Goal: Task Accomplishment & Management: Use online tool/utility

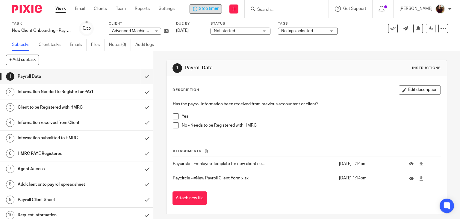
click at [213, 10] on span "Stop timer" at bounding box center [209, 9] width 20 height 6
click at [216, 9] on span "Start timer" at bounding box center [209, 9] width 20 height 6
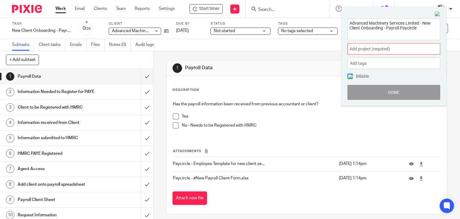
click at [394, 51] on span "Add project (required) :" at bounding box center [387, 49] width 75 height 6
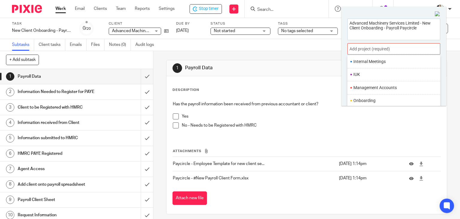
scroll to position [224, 0]
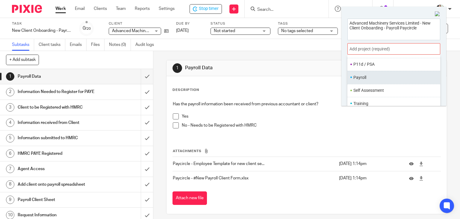
click at [371, 79] on li "Payroll" at bounding box center [392, 77] width 78 height 6
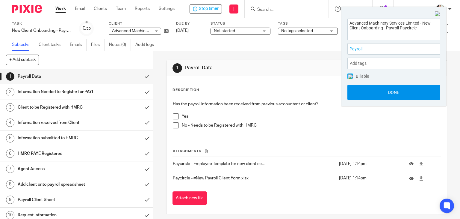
click at [387, 93] on button "Done" at bounding box center [393, 92] width 93 height 15
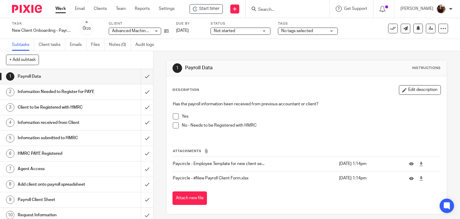
click at [276, 11] on input "Search" at bounding box center [285, 9] width 54 height 5
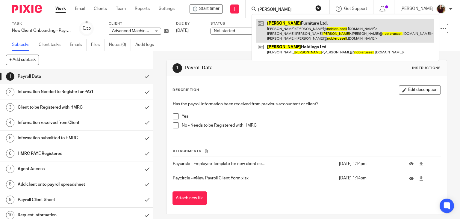
type input "[PERSON_NAME]"
click at [302, 27] on link at bounding box center [345, 31] width 178 height 24
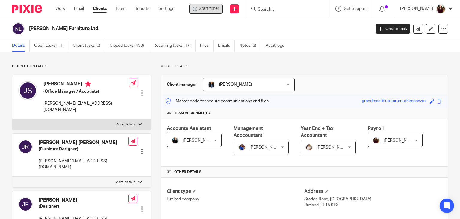
click at [217, 11] on span "Start timer" at bounding box center [209, 9] width 20 height 6
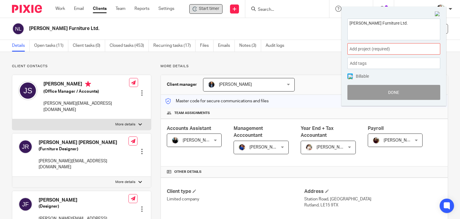
click at [379, 52] on span "Add project (required) :" at bounding box center [387, 49] width 75 height 6
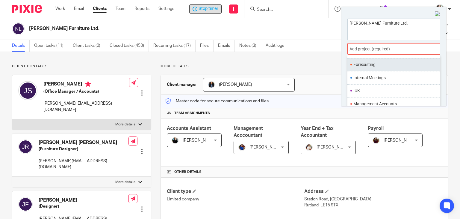
scroll to position [210, 0]
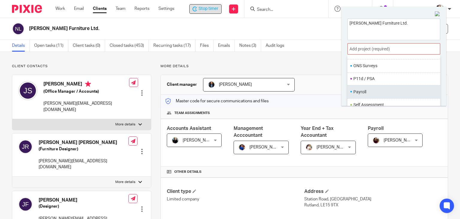
click at [363, 92] on li "Payroll" at bounding box center [392, 92] width 78 height 6
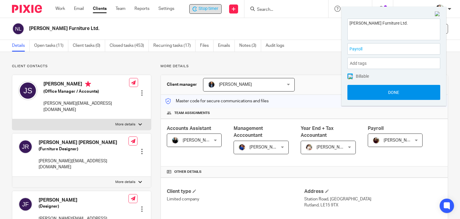
click at [388, 95] on button "Done" at bounding box center [393, 92] width 93 height 15
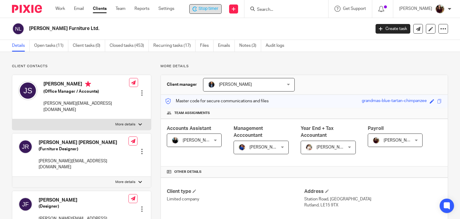
click at [213, 9] on span "Stop timer" at bounding box center [209, 9] width 20 height 6
